Goal: Check status: Check status

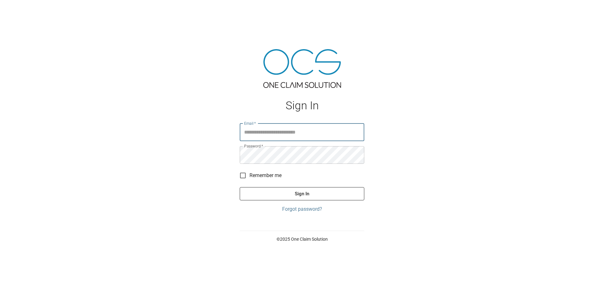
click at [255, 144] on label "Password   *" at bounding box center [253, 145] width 19 height 5
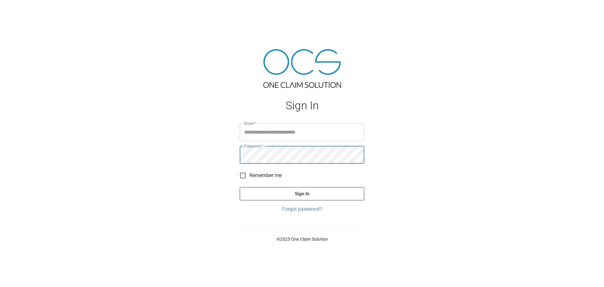
click at [259, 135] on input "Email   *" at bounding box center [302, 132] width 125 height 18
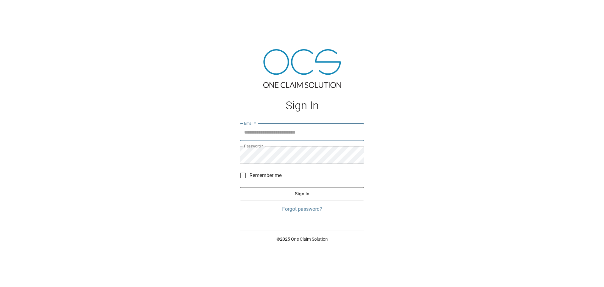
type input "**********"
click at [301, 195] on button "Sign In" at bounding box center [302, 193] width 125 height 13
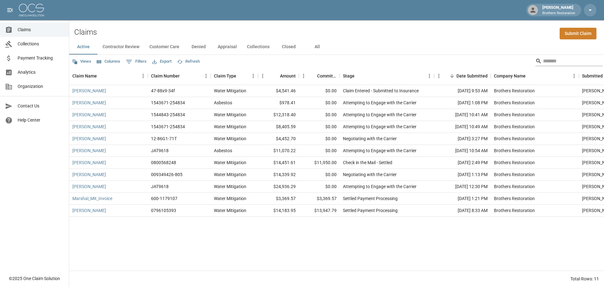
click at [565, 61] on input "Search" at bounding box center [568, 61] width 50 height 10
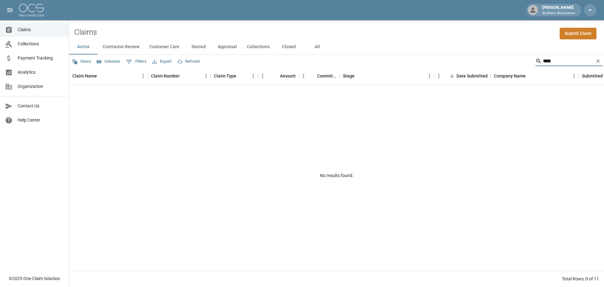
type input "****"
click at [316, 45] on button "All" at bounding box center [317, 46] width 28 height 15
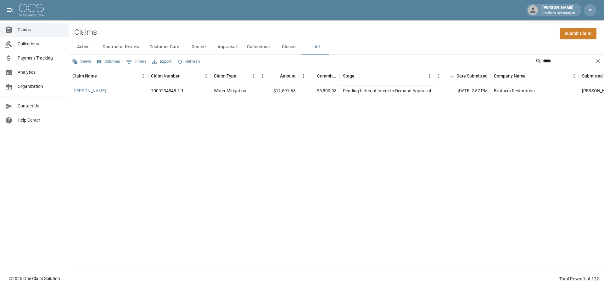
click at [352, 92] on div "Pending Letter of Intent to Demand Appraisal" at bounding box center [387, 90] width 88 height 6
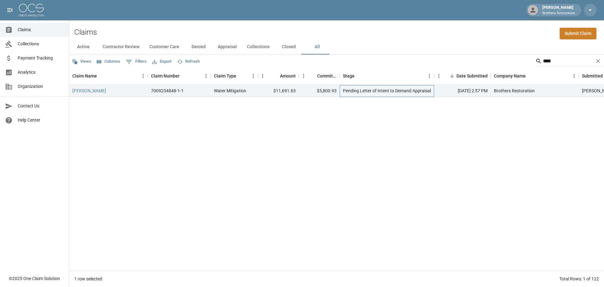
click at [371, 93] on div "Pending Letter of Intent to Demand Appraisal" at bounding box center [387, 90] width 88 height 6
click at [81, 47] on button "Active" at bounding box center [83, 46] width 28 height 15
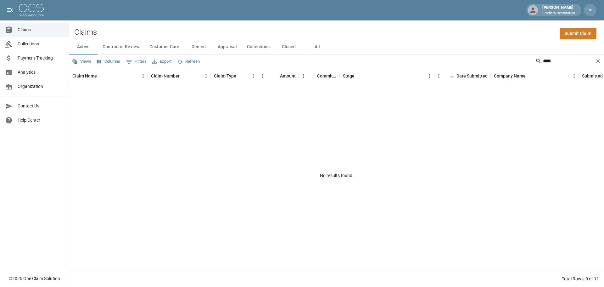
click at [82, 45] on button "Active" at bounding box center [83, 46] width 28 height 15
click at [596, 61] on icon "Clear" at bounding box center [598, 61] width 6 height 6
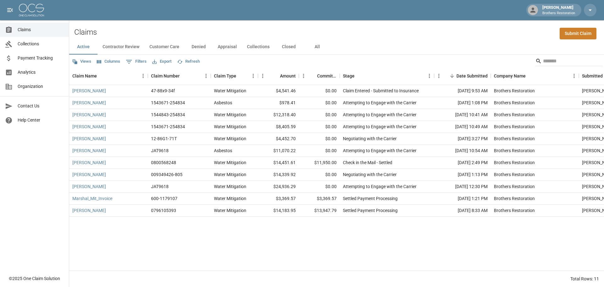
click at [48, 188] on div "Claims Collections Payment Tracking Analytics Organization Contact Us Help Cent…" at bounding box center [34, 135] width 69 height 271
